Goal: Task Accomplishment & Management: Manage account settings

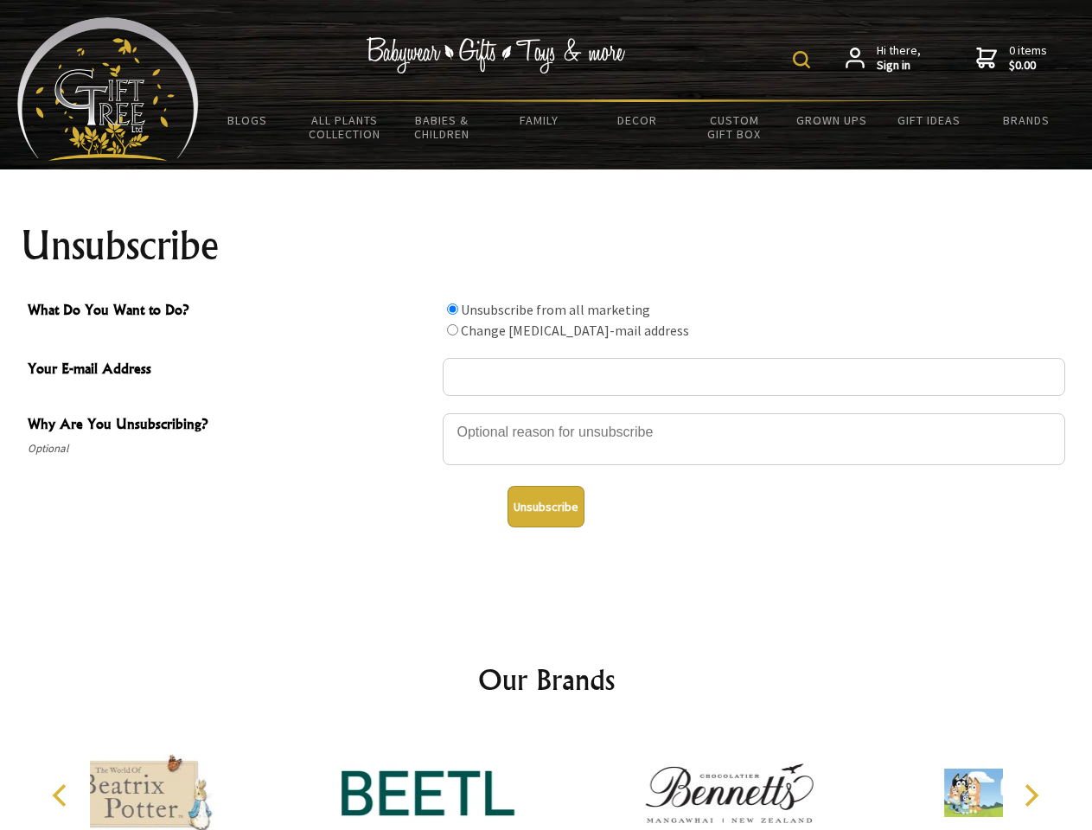
click at [804, 60] on img at bounding box center [801, 59] width 17 height 17
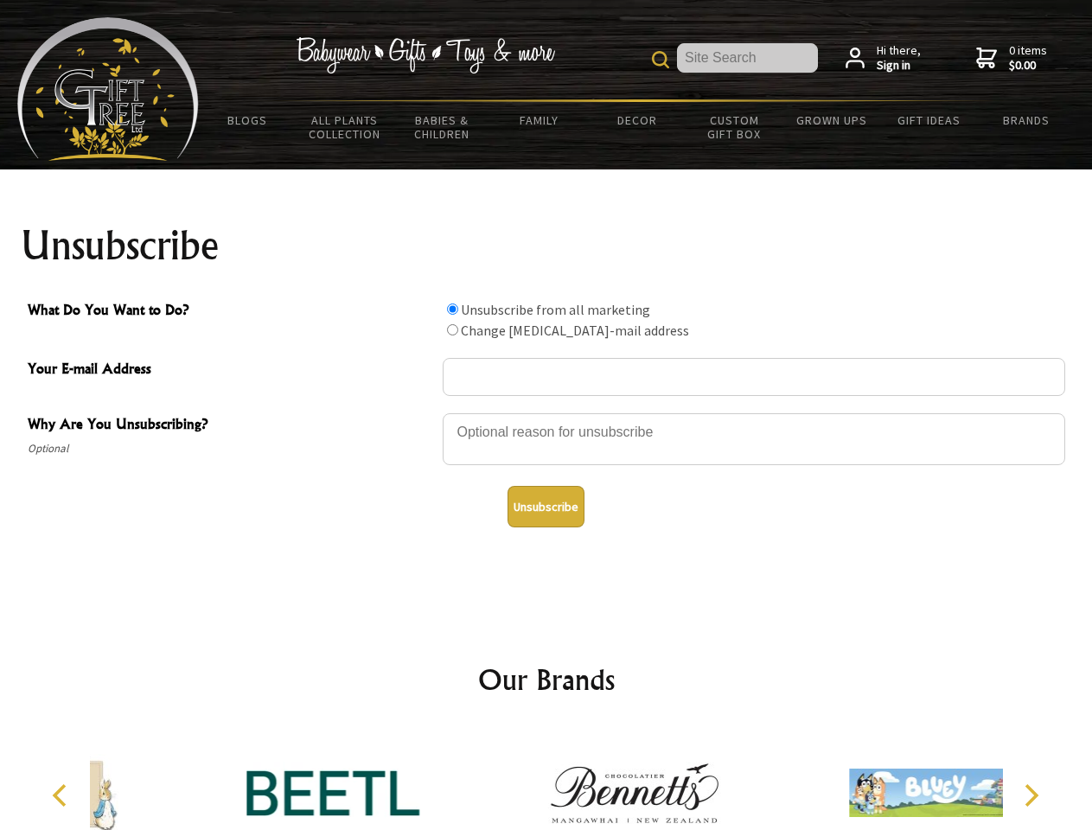
click at [547, 412] on div at bounding box center [754, 442] width 623 height 61
click at [452, 309] on input "What Do You Want to Do?" at bounding box center [452, 309] width 11 height 11
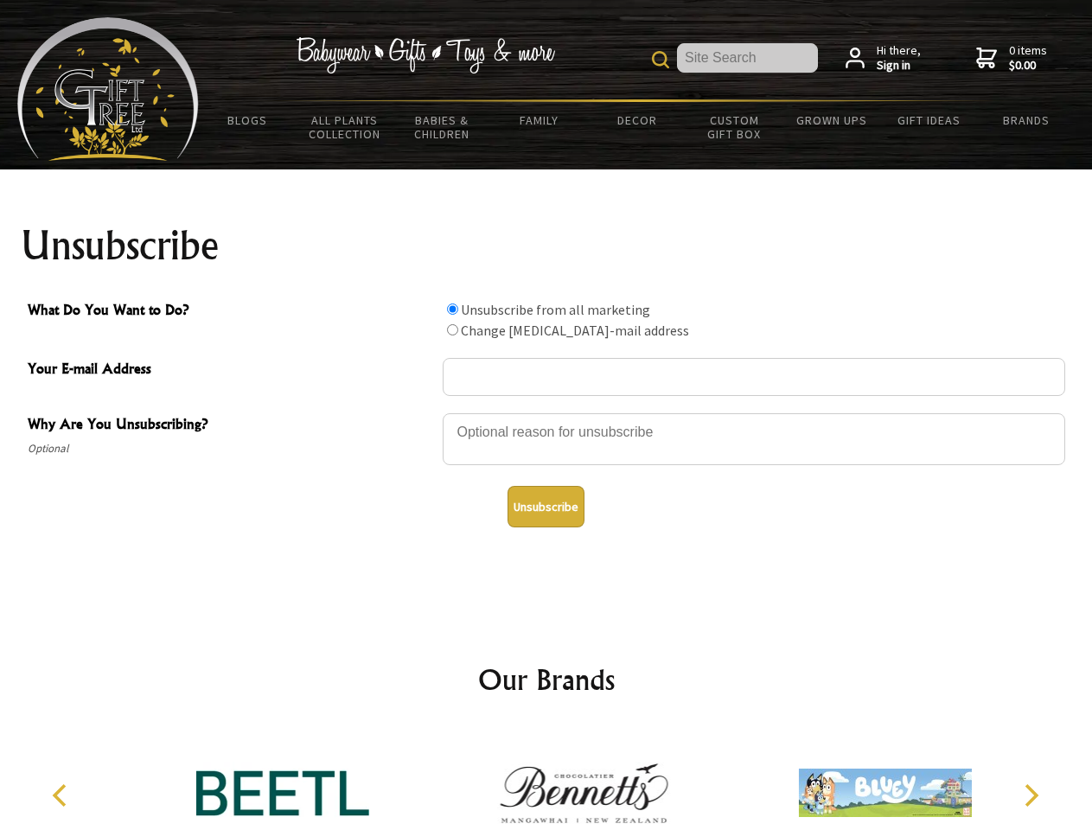
click at [452, 329] on input "What Do You Want to Do?" at bounding box center [452, 329] width 11 height 11
radio input "true"
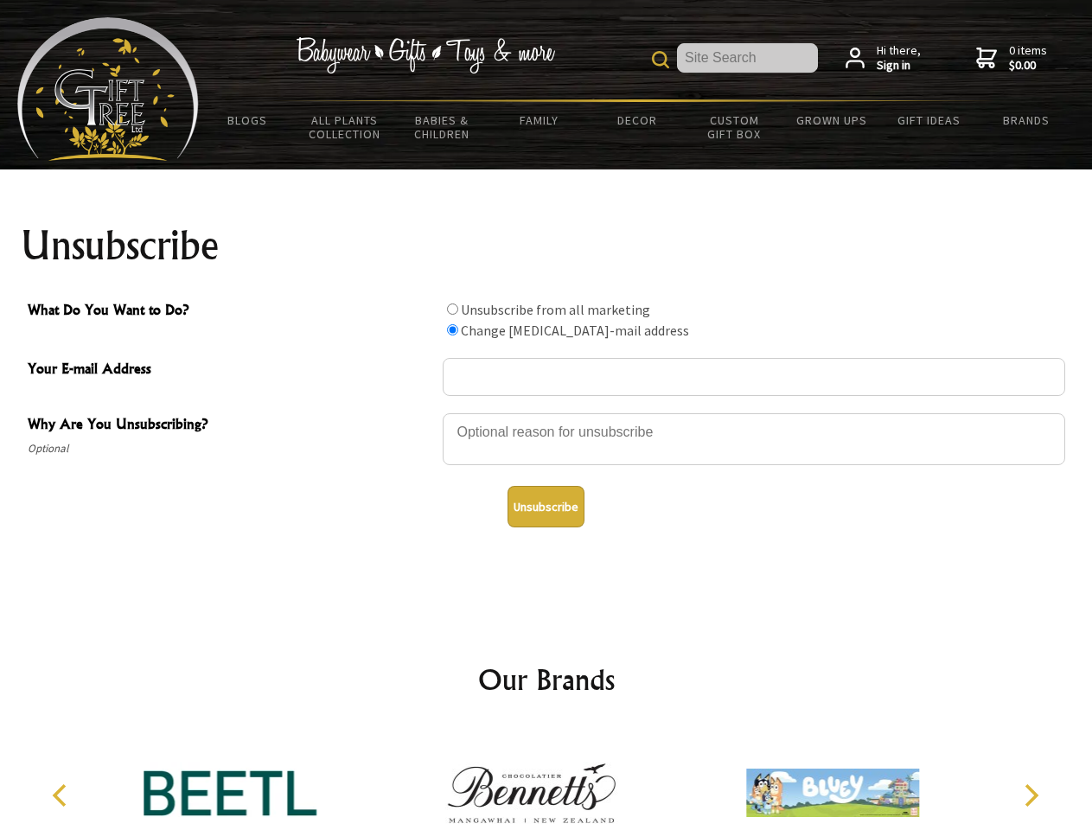
click at [546, 507] on button "Unsubscribe" at bounding box center [546, 507] width 77 height 42
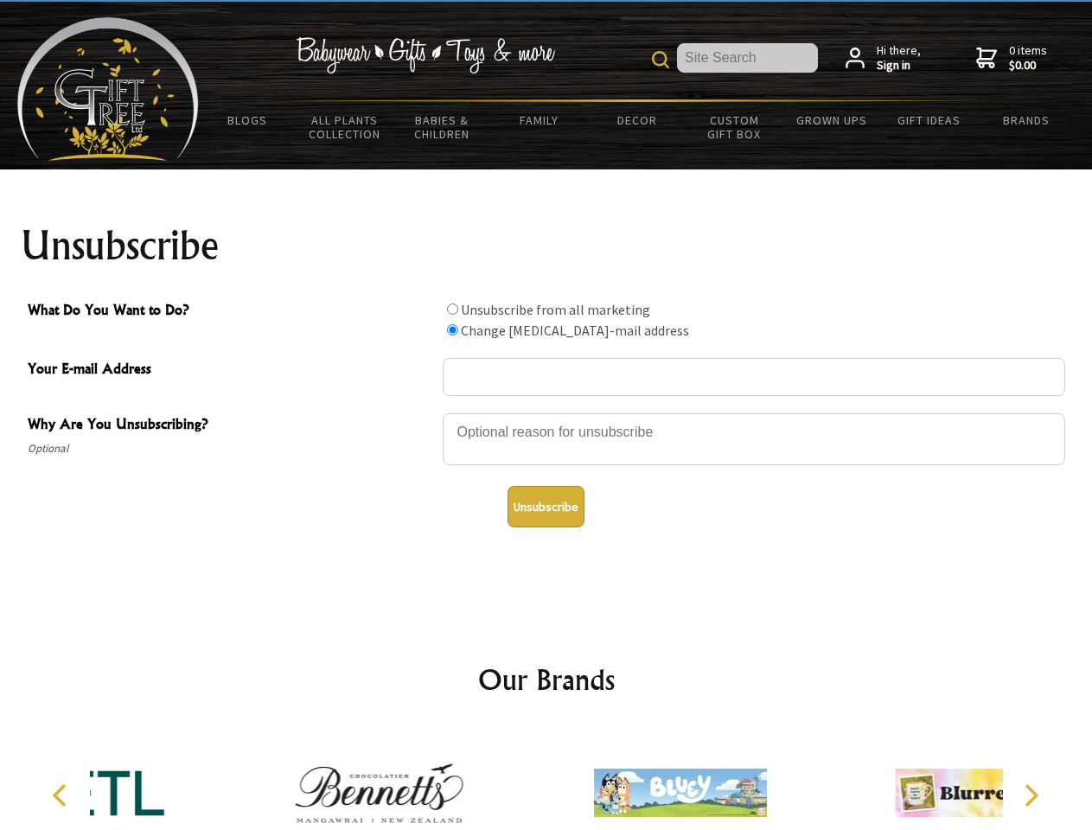
click at [547, 779] on div at bounding box center [680, 795] width 301 height 135
click at [62, 796] on icon "Previous" at bounding box center [61, 795] width 22 height 22
click at [1031, 796] on icon "Next" at bounding box center [1030, 795] width 22 height 22
